Goal: Task Accomplishment & Management: Manage account settings

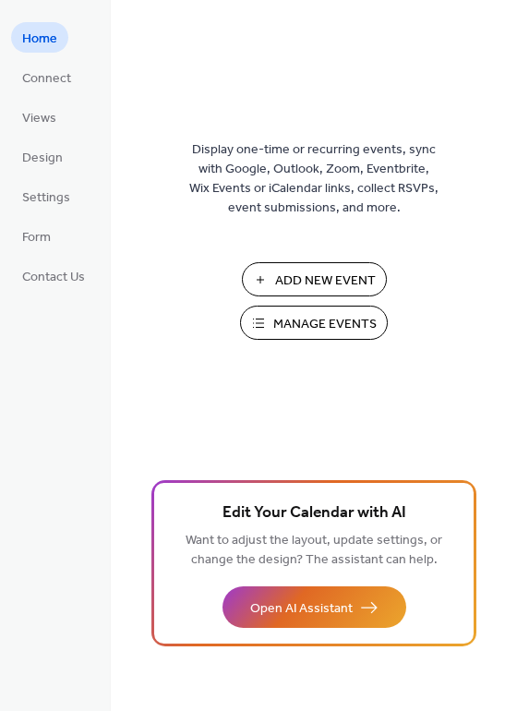
click at [325, 334] on span "Manage Events" at bounding box center [324, 324] width 103 height 19
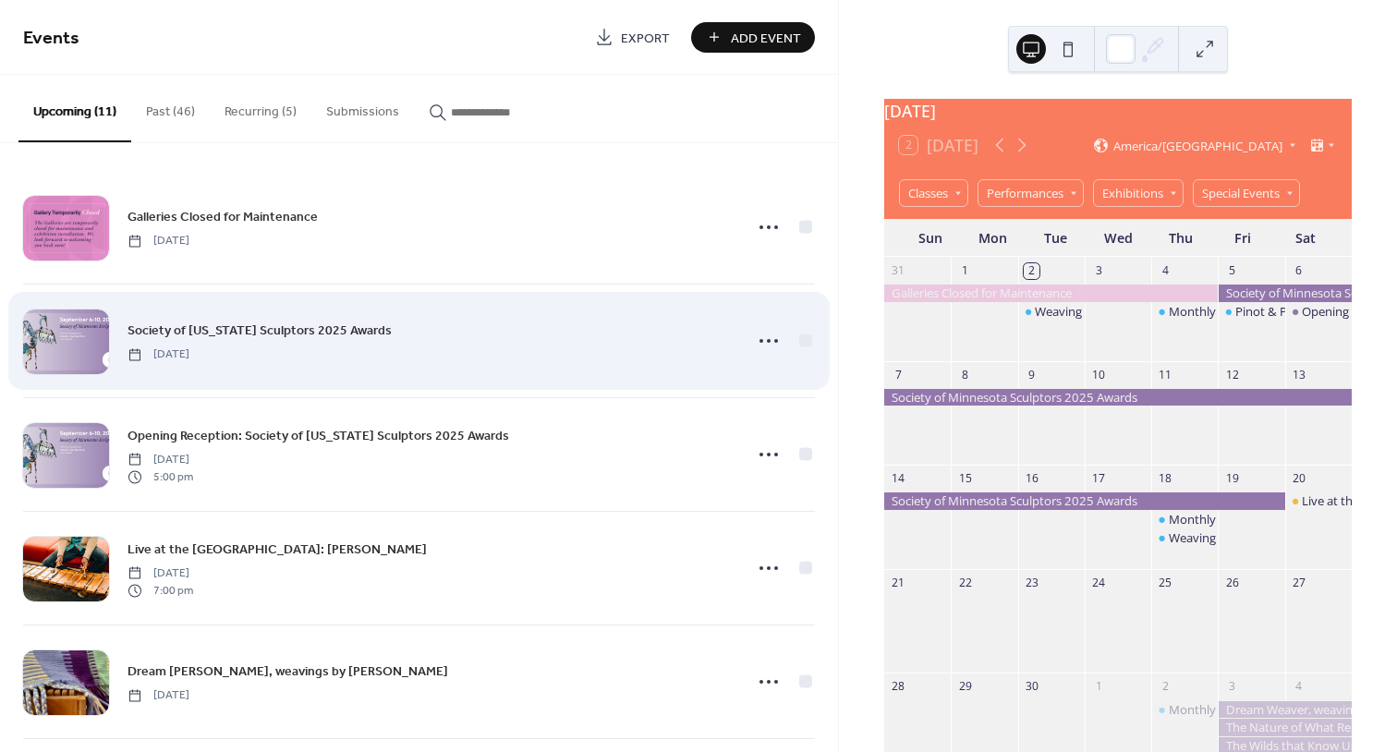
click at [231, 325] on span "Society of [US_STATE] Sculptors 2025 Awards" at bounding box center [259, 330] width 264 height 19
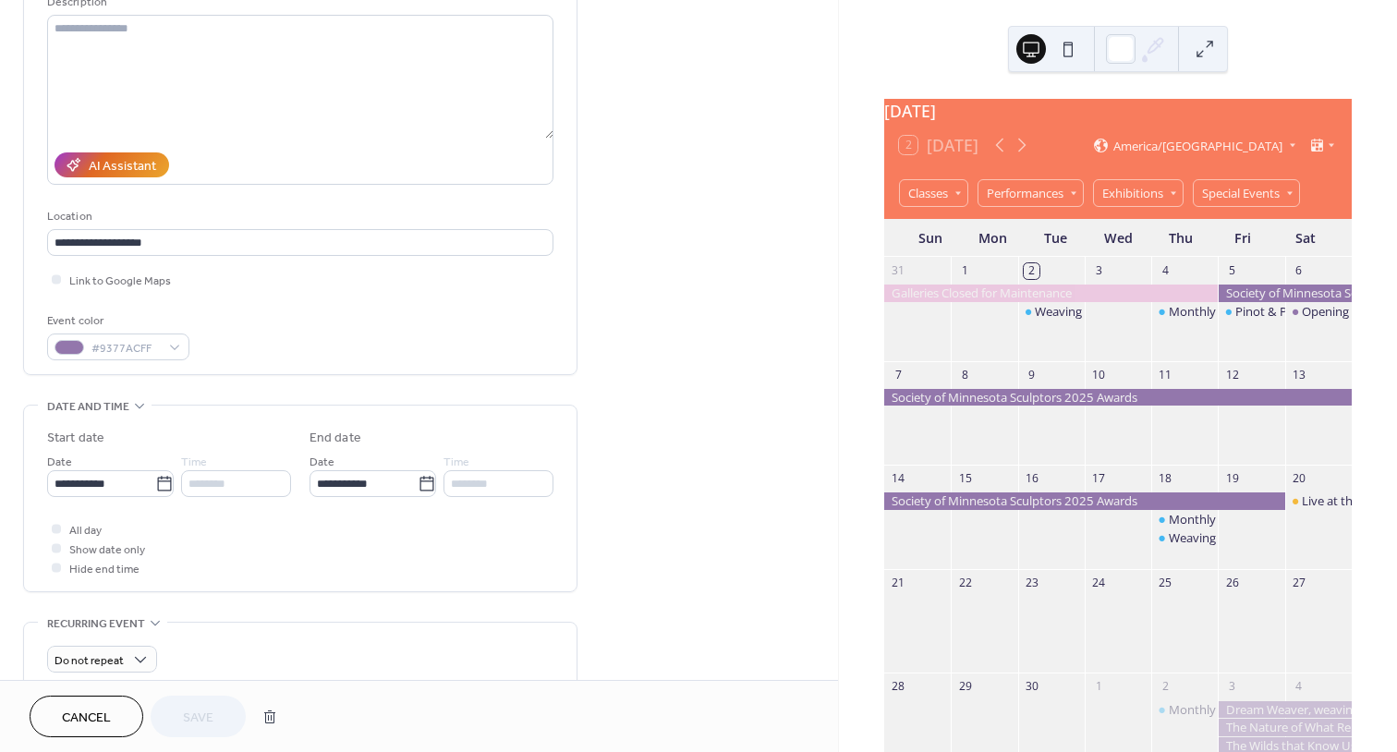
scroll to position [211, 0]
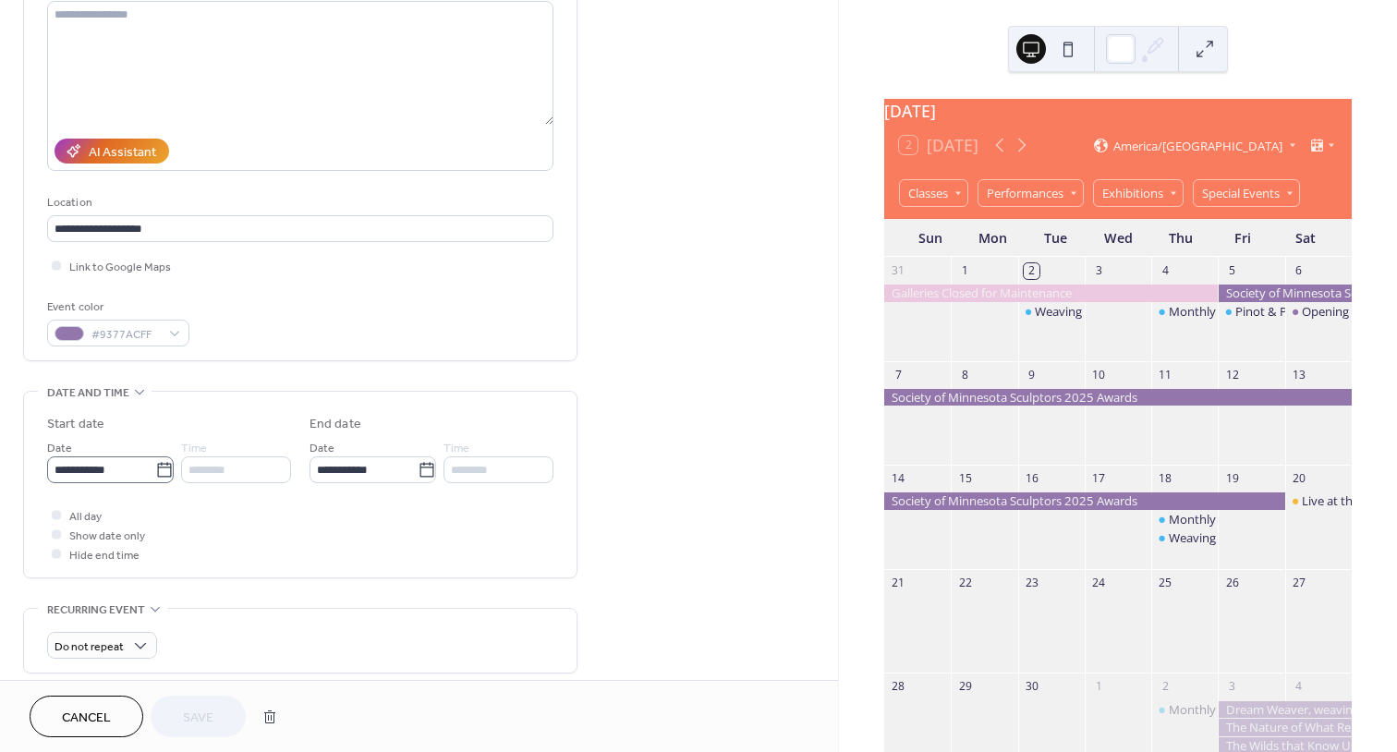
click at [157, 471] on icon at bounding box center [164, 470] width 18 height 18
click at [155, 471] on input "**********" at bounding box center [101, 469] width 108 height 27
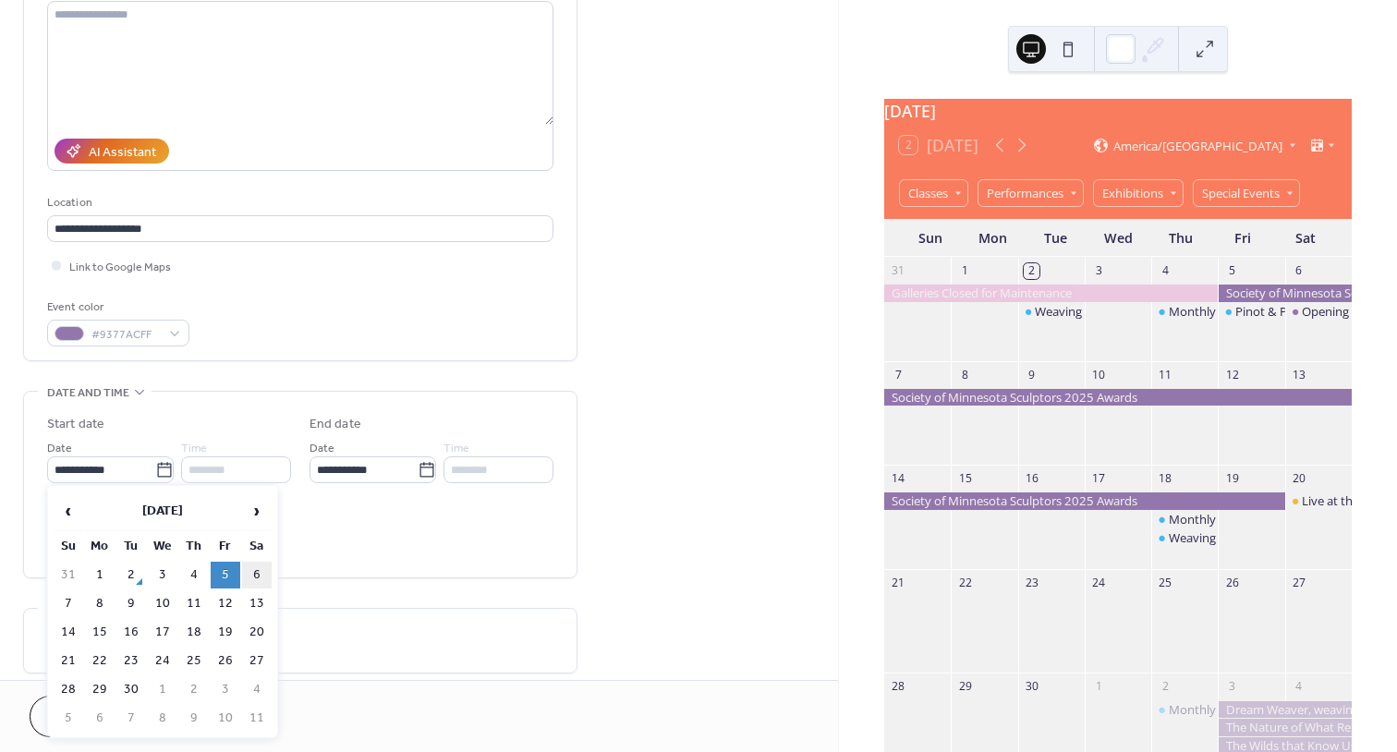
click at [260, 568] on td "6" at bounding box center [257, 575] width 30 height 27
type input "**********"
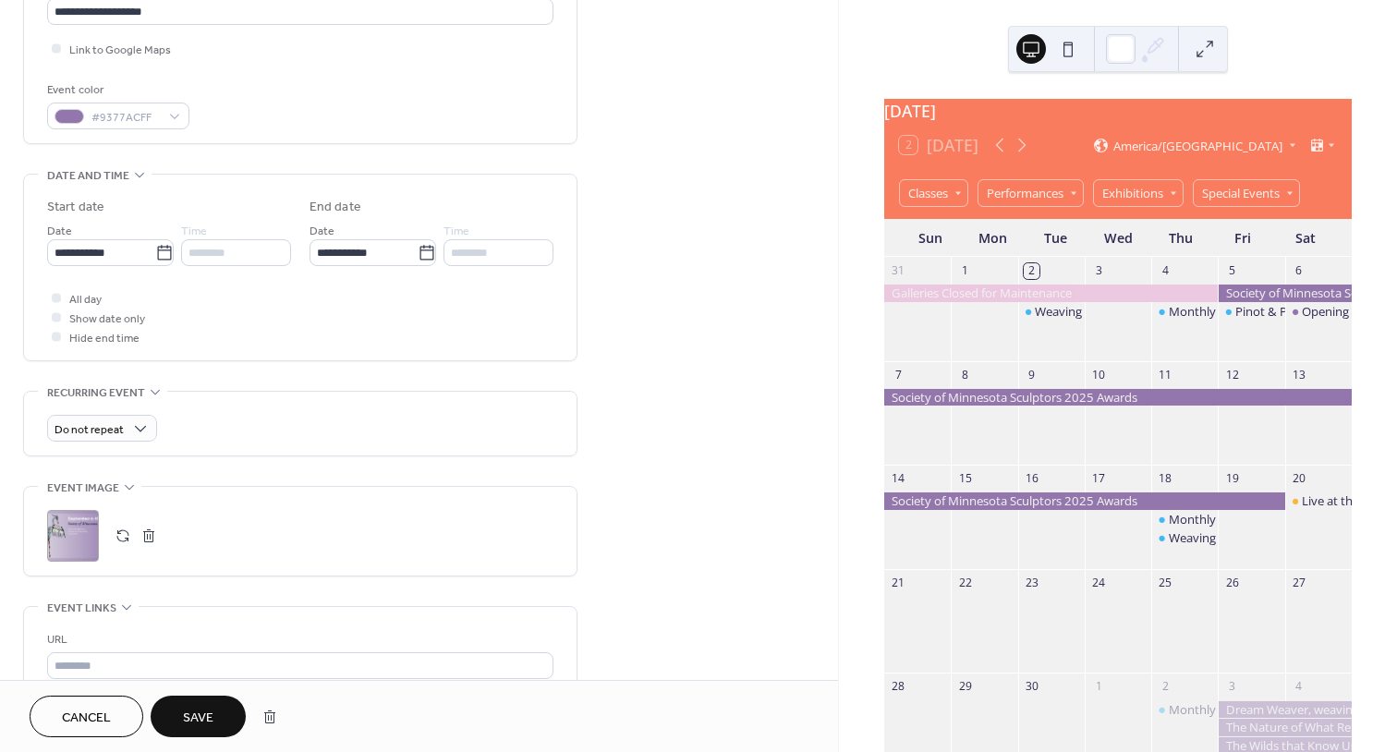
scroll to position [429, 0]
click at [67, 538] on div ";" at bounding box center [73, 535] width 52 height 52
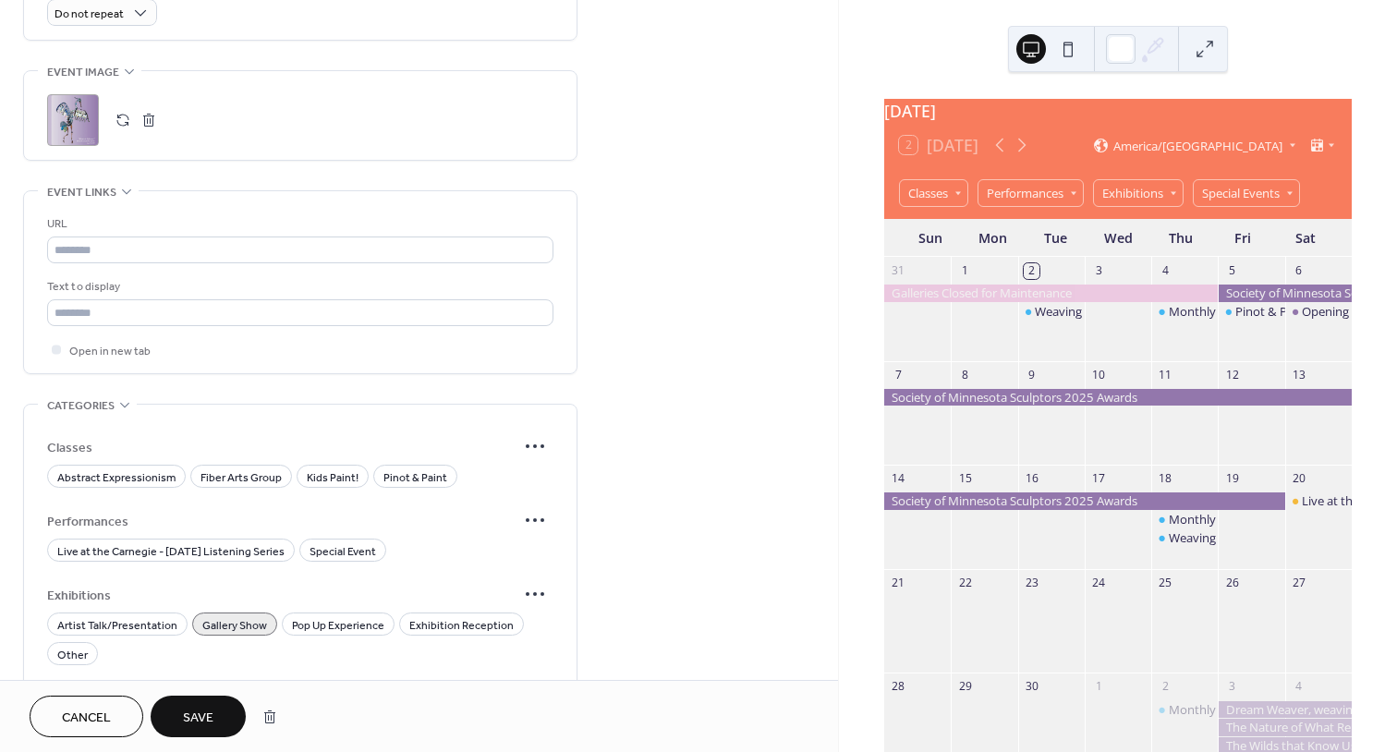
scroll to position [1054, 0]
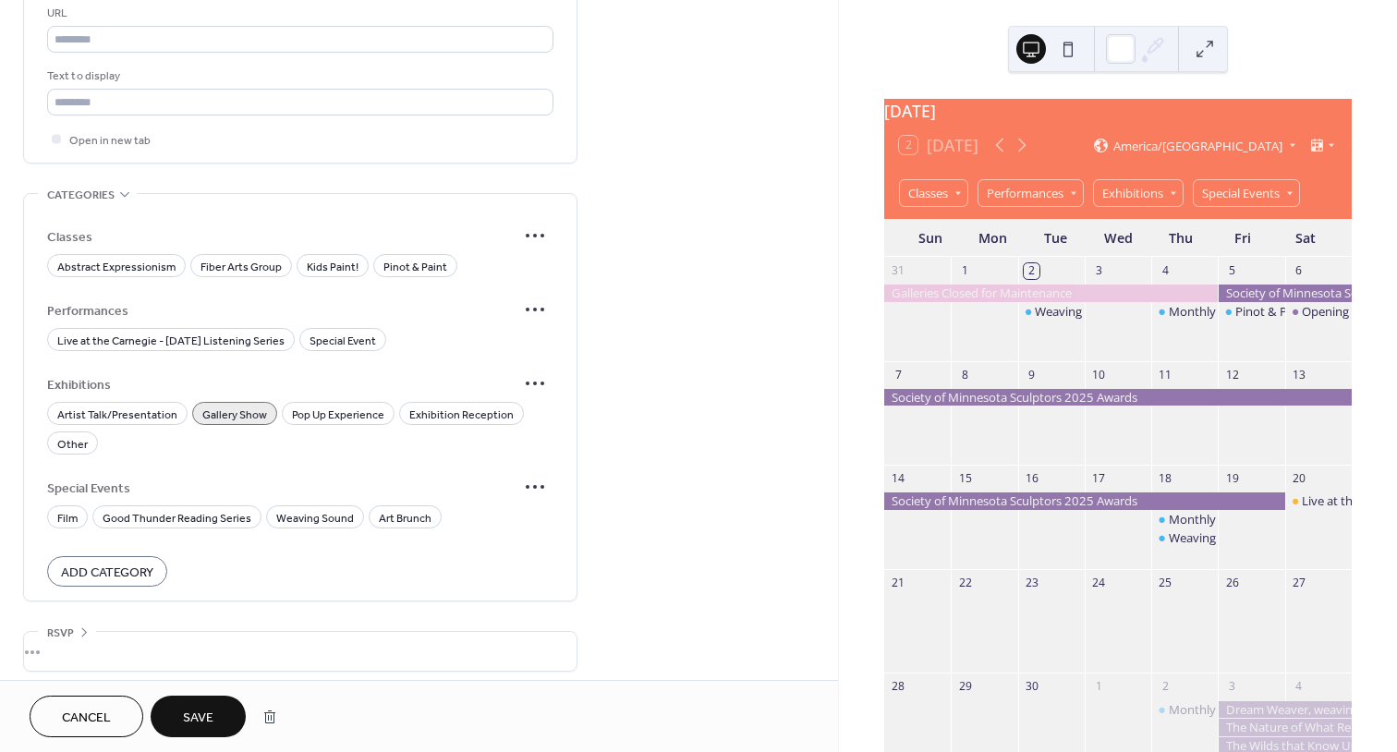
click at [206, 718] on span "Save" at bounding box center [198, 718] width 30 height 19
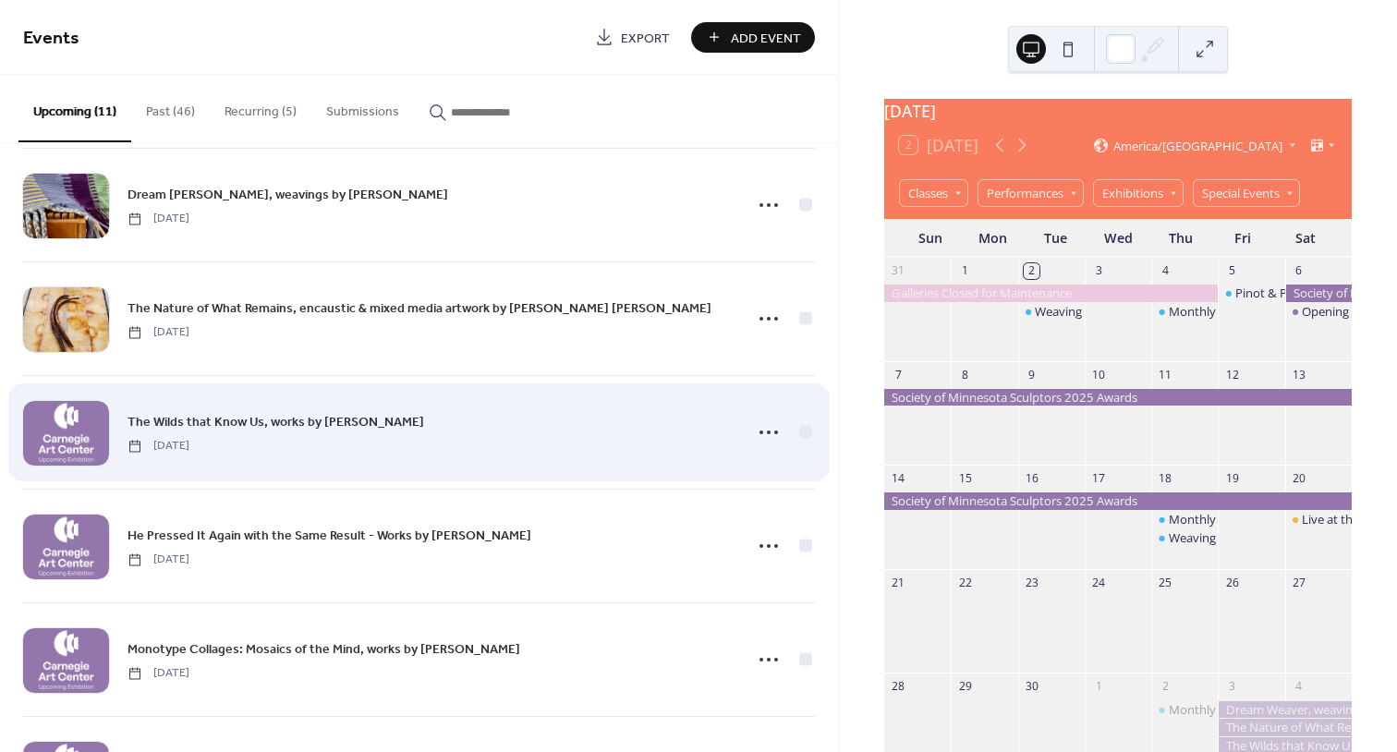
scroll to position [478, 0]
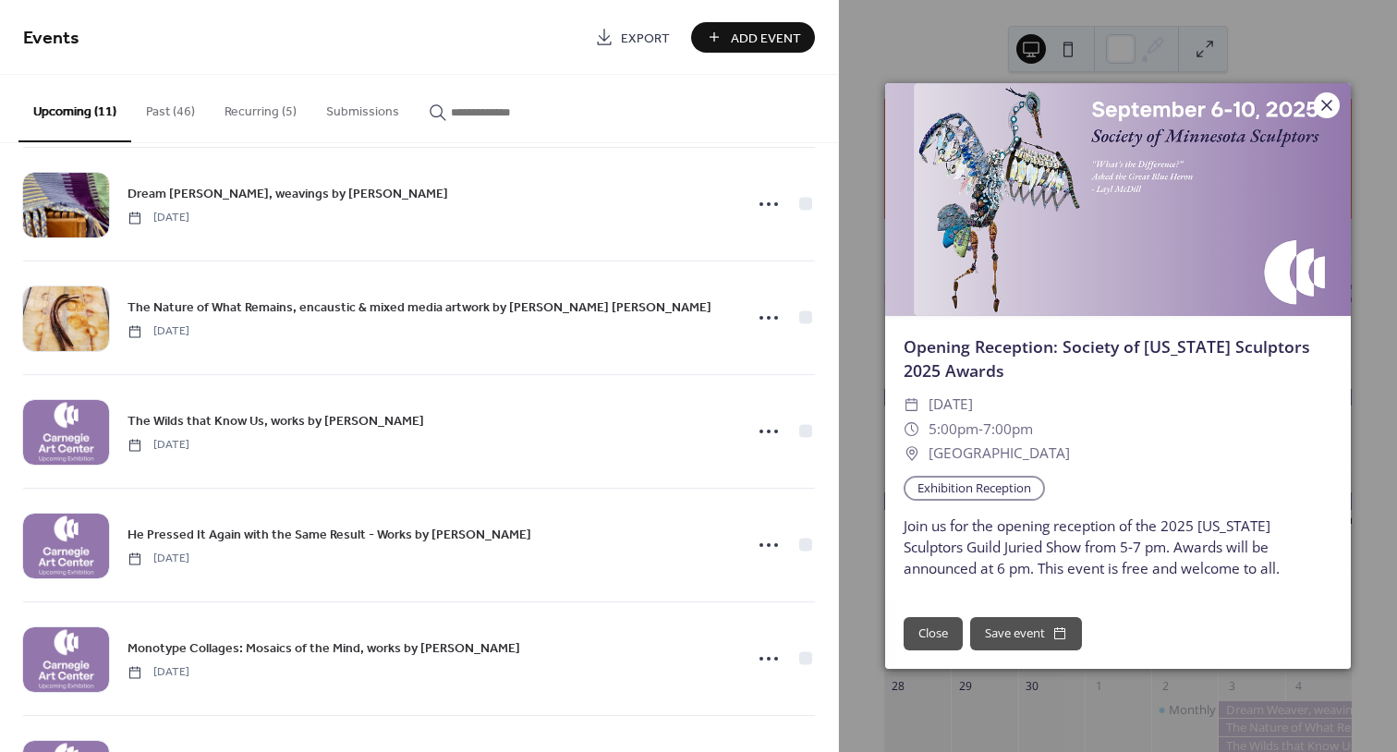
click at [1332, 109] on icon at bounding box center [1327, 105] width 22 height 22
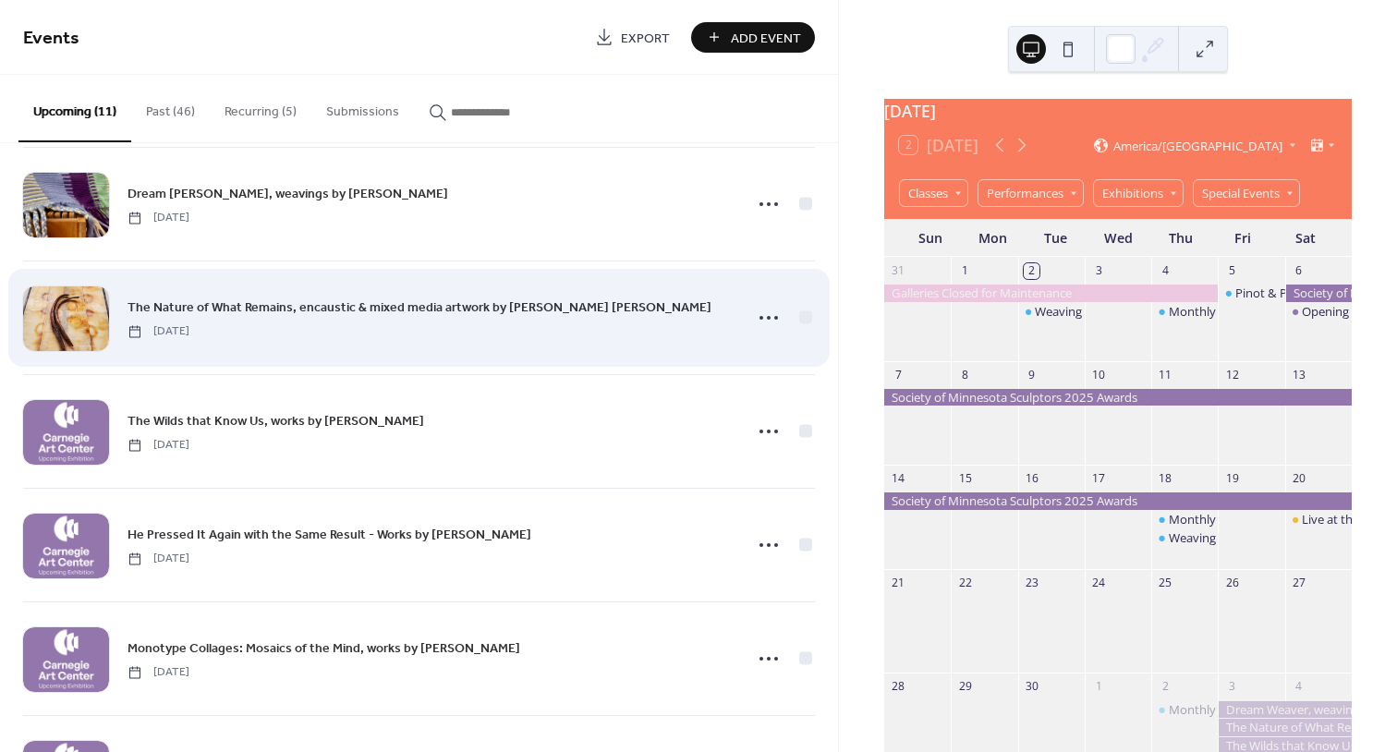
scroll to position [0, 0]
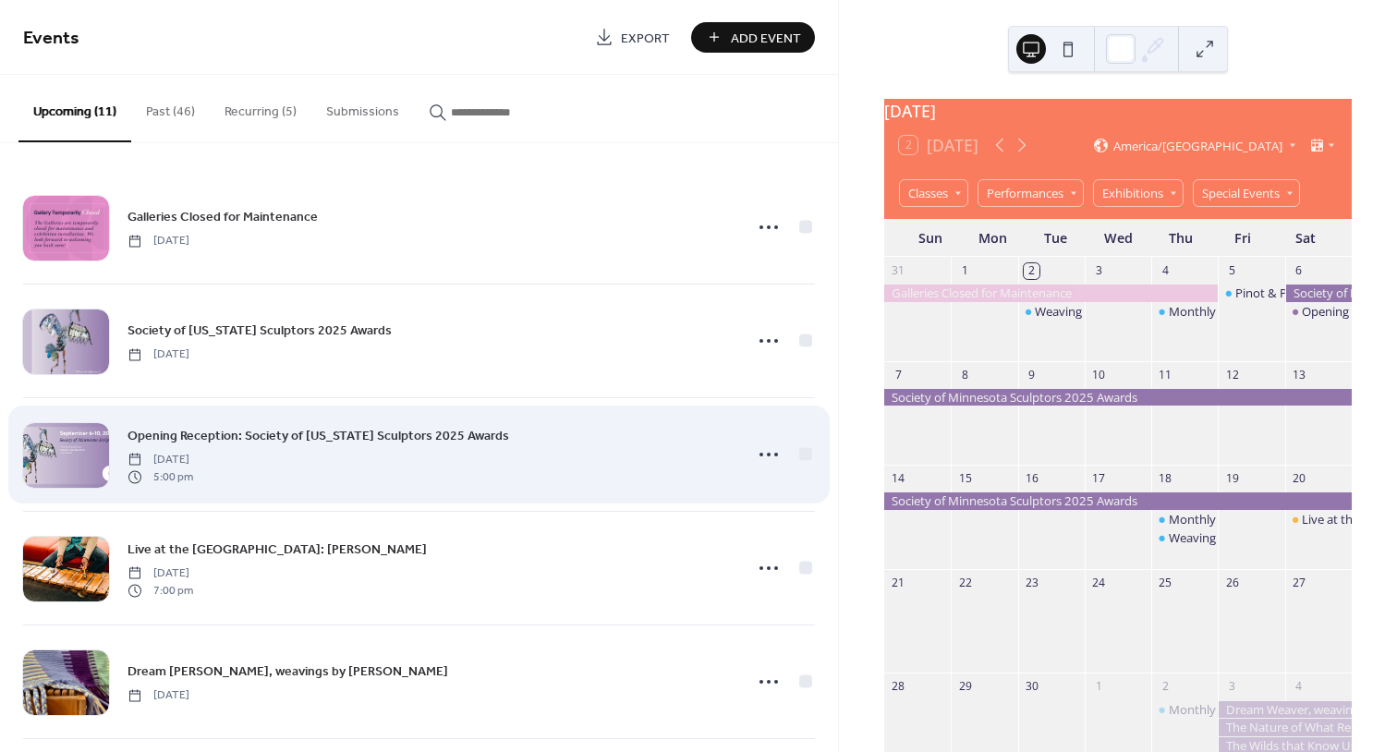
click at [349, 432] on span "Opening Reception: Society of [US_STATE] Sculptors 2025 Awards" at bounding box center [318, 436] width 382 height 19
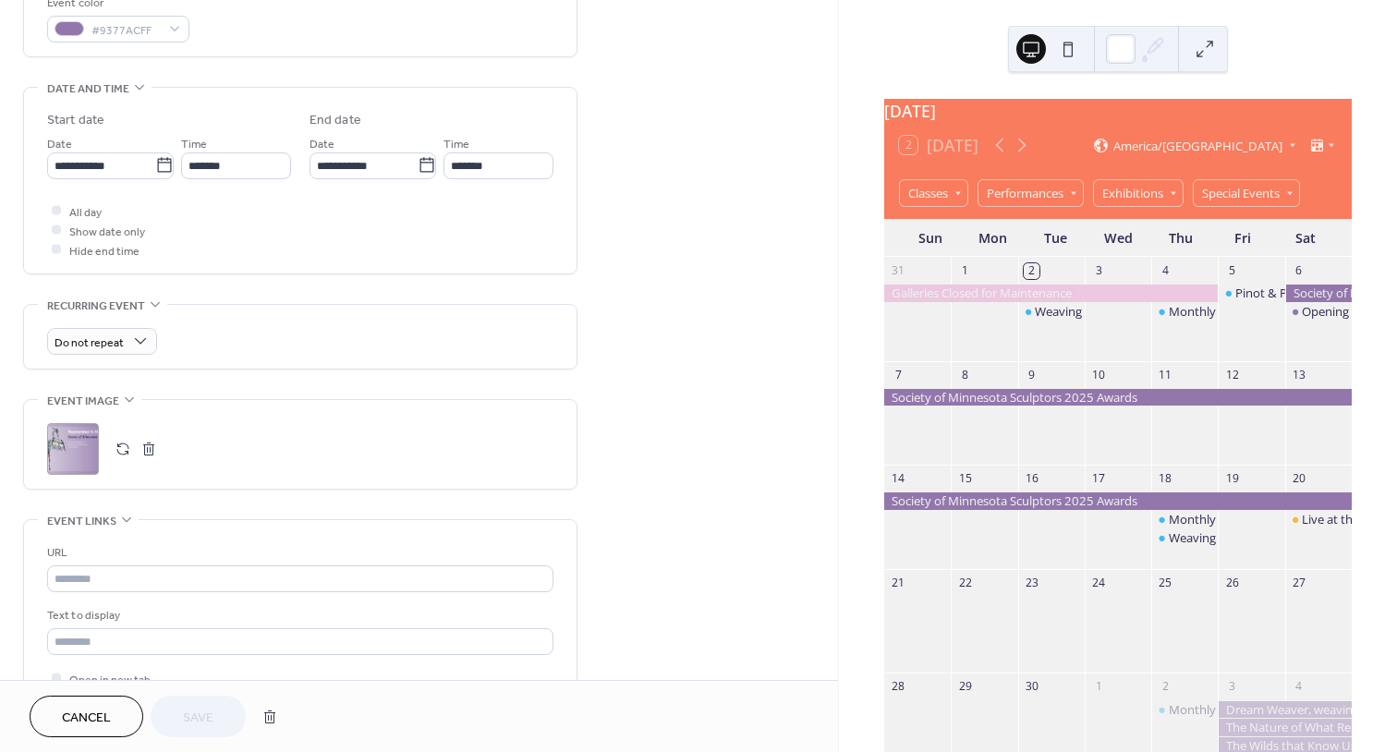
scroll to position [532, 0]
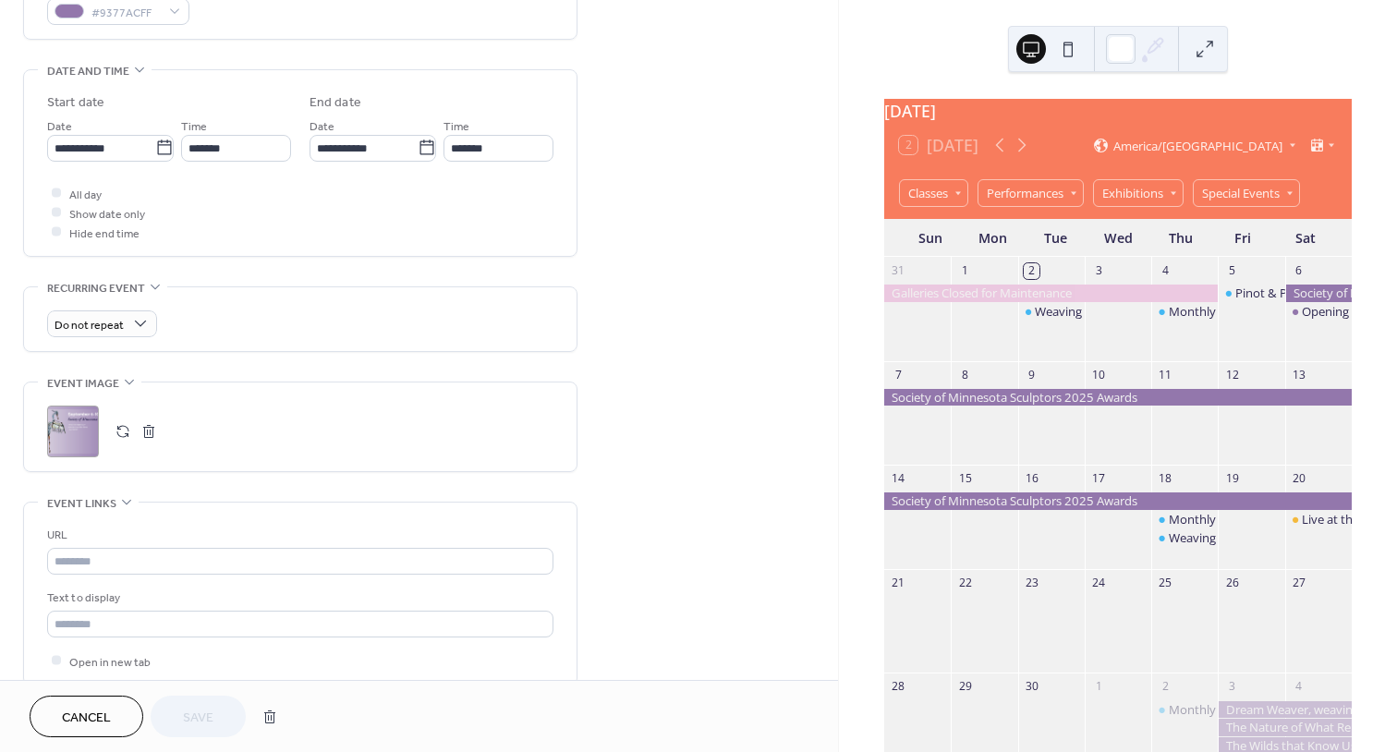
click at [67, 427] on div ";" at bounding box center [73, 432] width 52 height 52
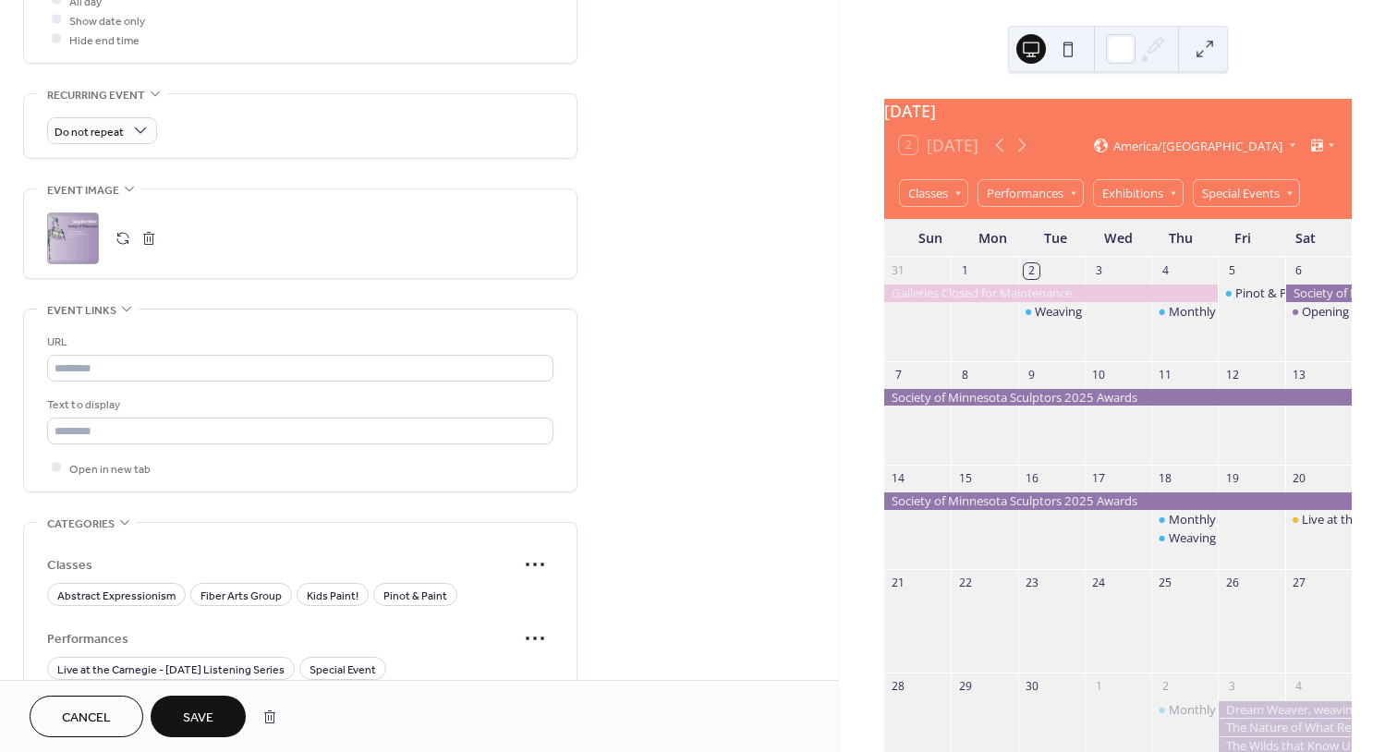
scroll to position [758, 0]
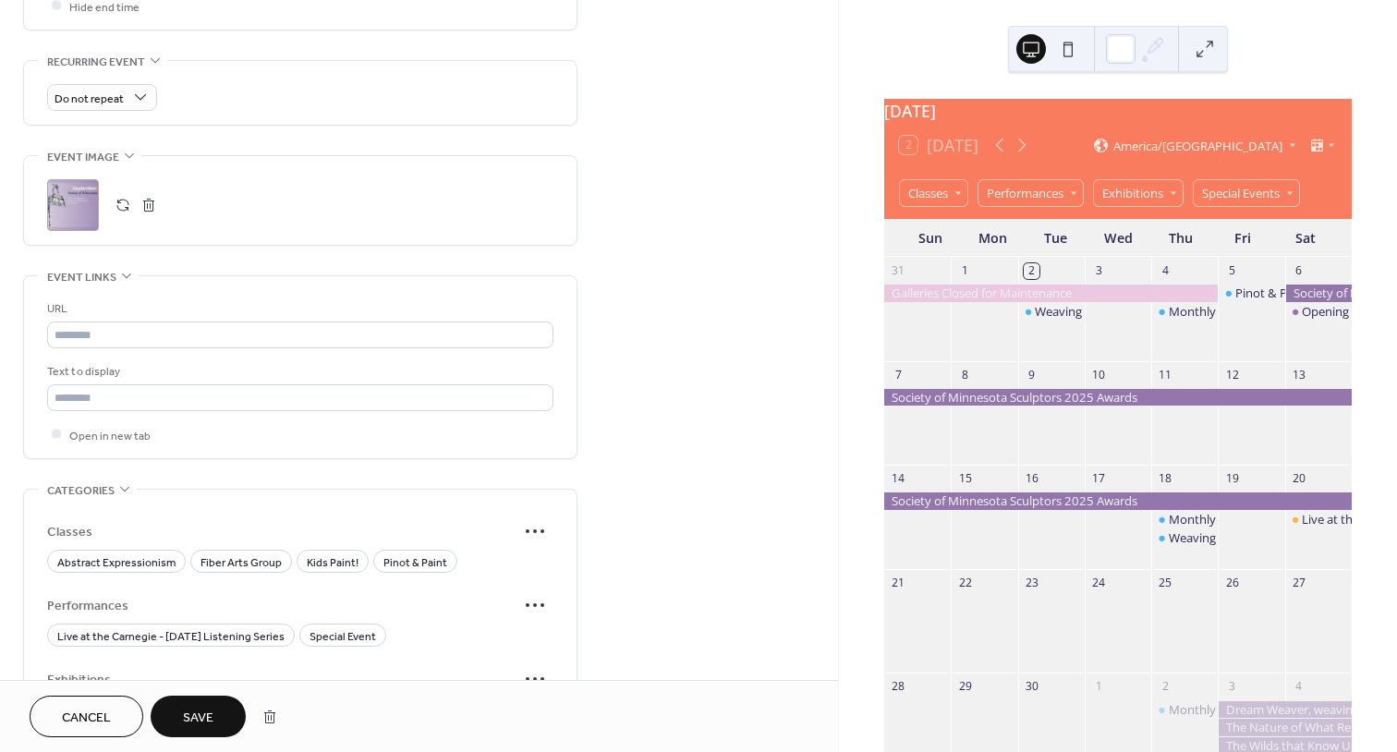
click at [200, 711] on span "Save" at bounding box center [198, 718] width 30 height 19
